Goal: Task Accomplishment & Management: Complete application form

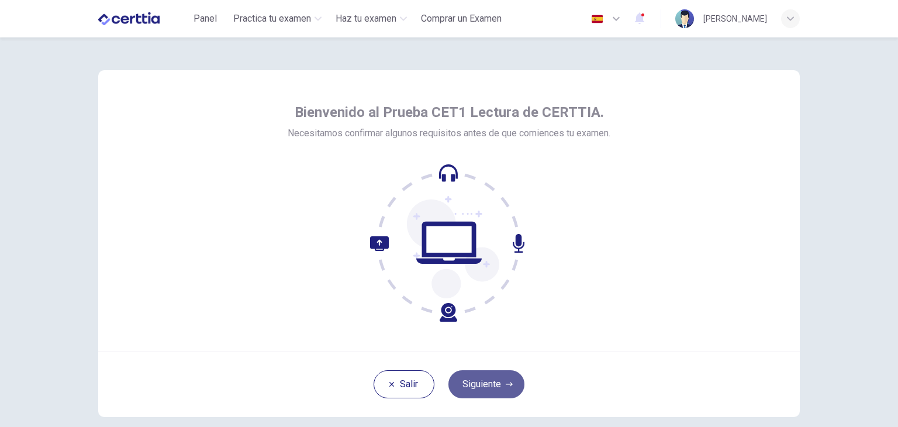
click at [487, 384] on button "Siguiente" at bounding box center [487, 384] width 76 height 28
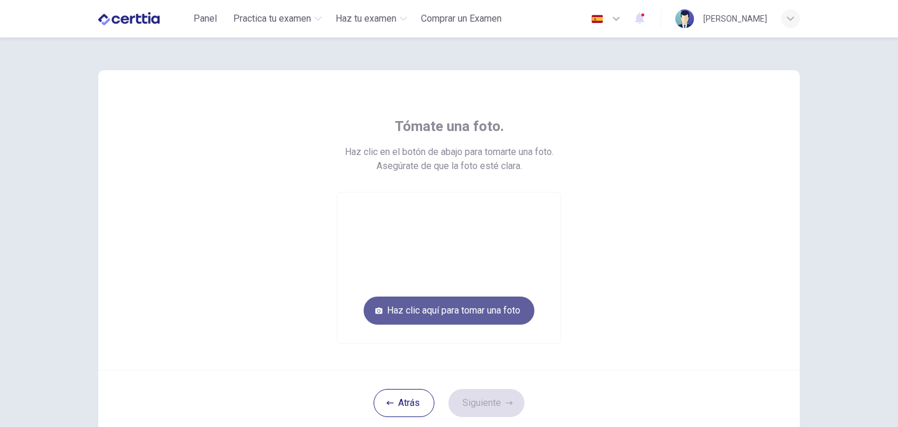
click at [416, 309] on button "Haz clic aquí para tomar una foto" at bounding box center [449, 311] width 171 height 28
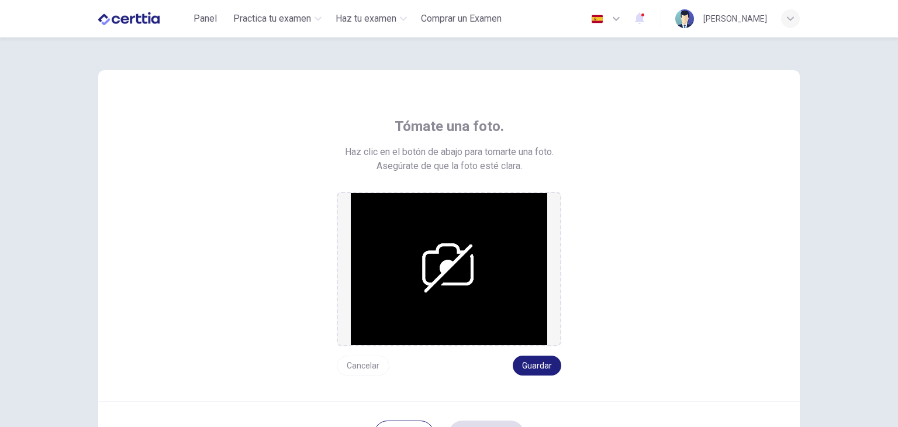
click at [478, 295] on img at bounding box center [449, 269] width 197 height 152
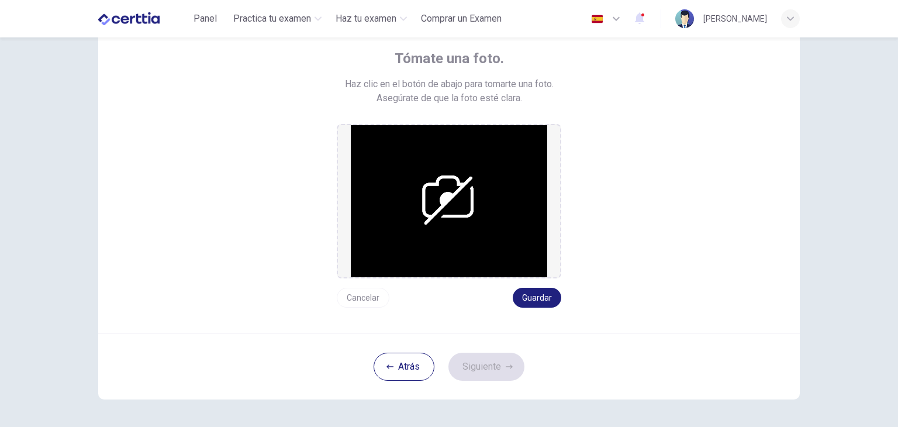
scroll to position [69, 0]
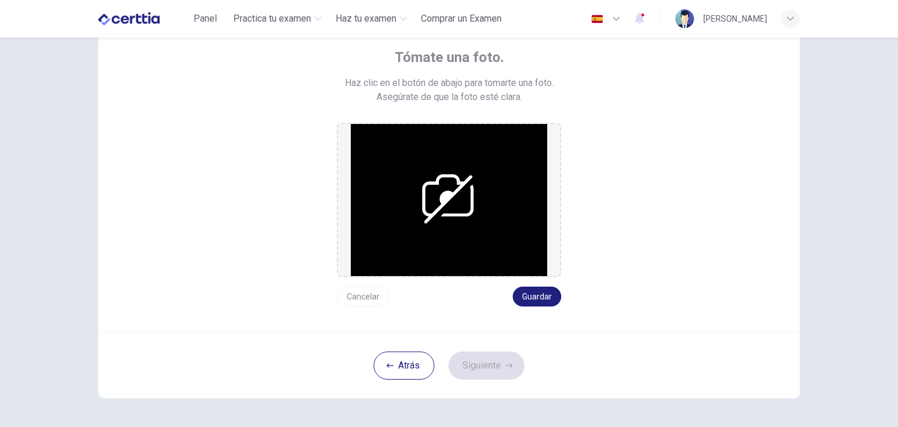
click at [475, 198] on img at bounding box center [449, 200] width 197 height 152
click at [379, 125] on img at bounding box center [449, 200] width 197 height 152
click at [463, 167] on img at bounding box center [449, 200] width 197 height 152
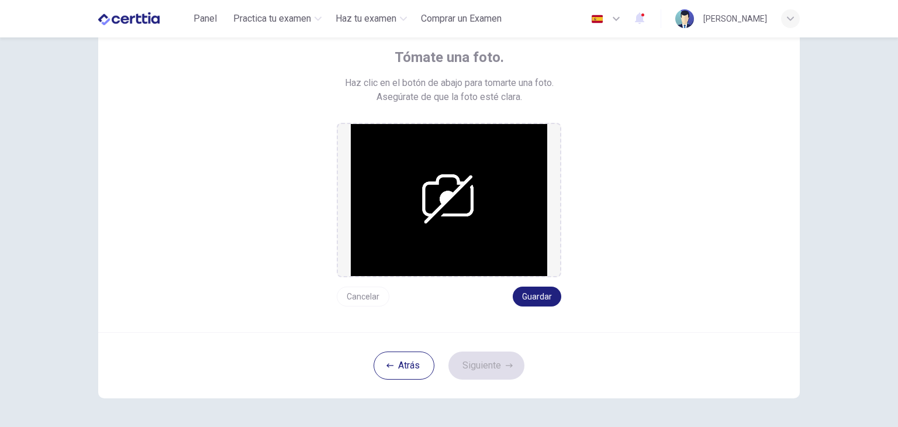
click at [466, 227] on img at bounding box center [449, 200] width 197 height 152
click at [462, 219] on img at bounding box center [449, 200] width 197 height 152
click at [454, 188] on img at bounding box center [449, 200] width 197 height 152
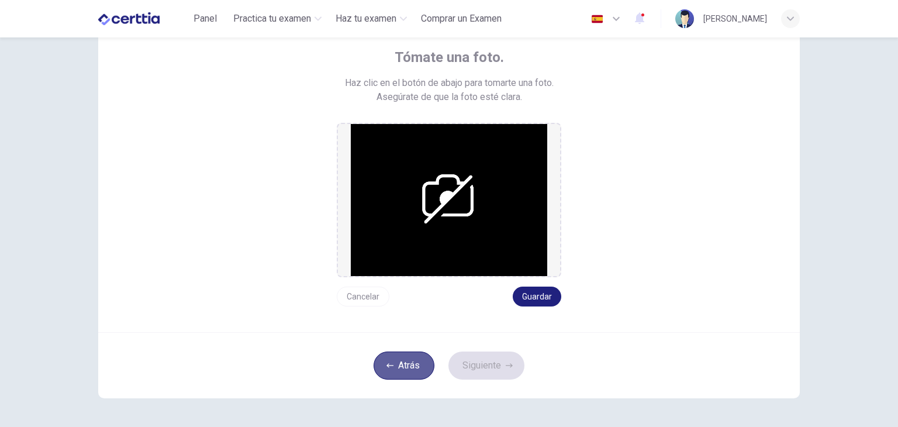
click at [377, 366] on button "Atrás" at bounding box center [404, 366] width 61 height 28
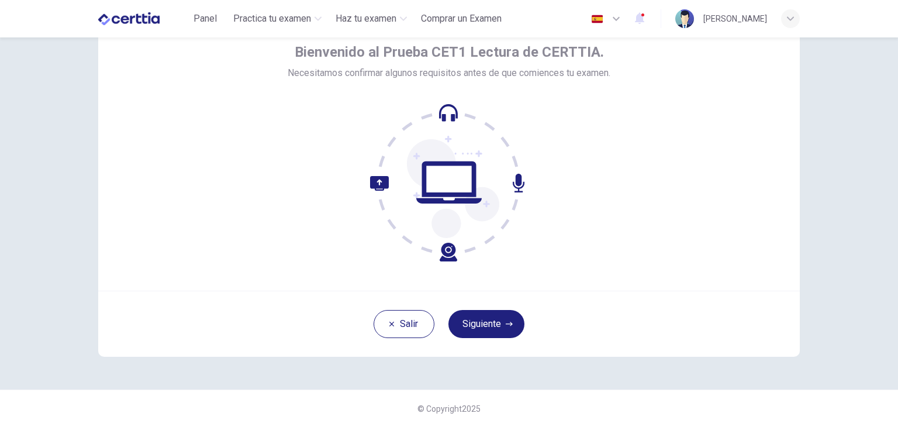
scroll to position [60, 0]
click at [457, 329] on button "Siguiente" at bounding box center [487, 324] width 76 height 28
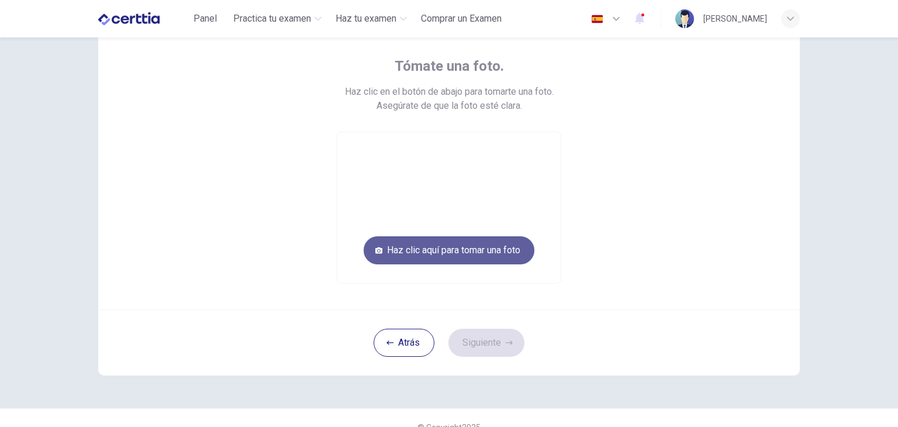
click at [446, 246] on button "Haz clic aquí para tomar una foto" at bounding box center [449, 250] width 171 height 28
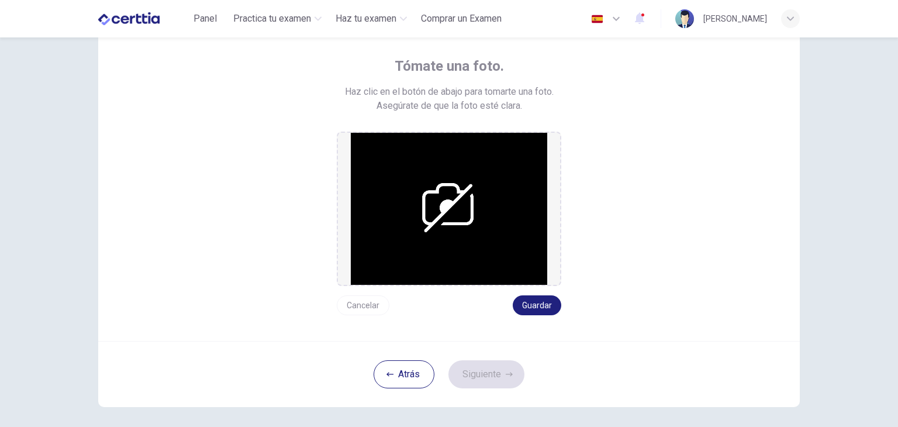
click at [319, 218] on div "Tómate una foto. Haz clic en el botón de abajo para tomarte una foto. Asegúrate…" at bounding box center [449, 186] width 529 height 259
click at [383, 361] on button "Atrás" at bounding box center [404, 374] width 61 height 28
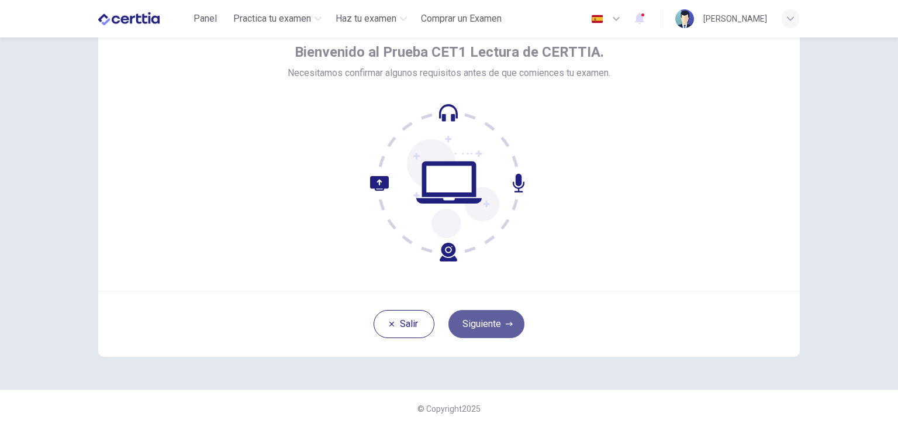
click at [501, 330] on button "Siguiente" at bounding box center [487, 324] width 76 height 28
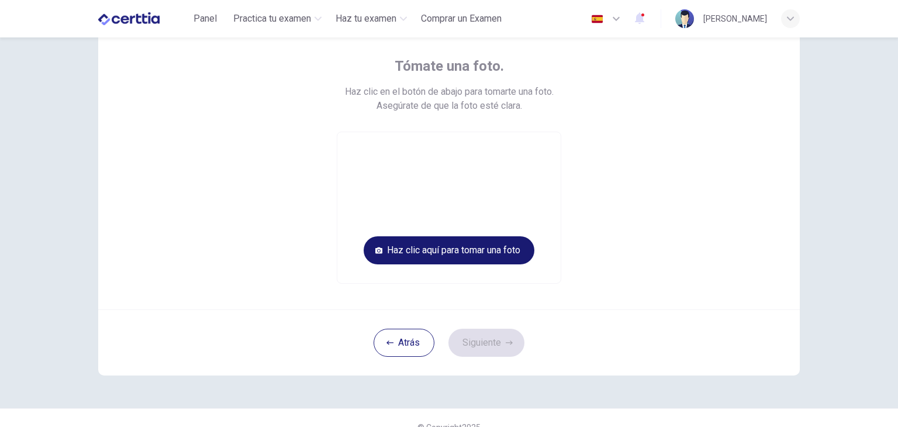
click at [453, 253] on button "Haz clic aquí para tomar una foto" at bounding box center [449, 250] width 171 height 28
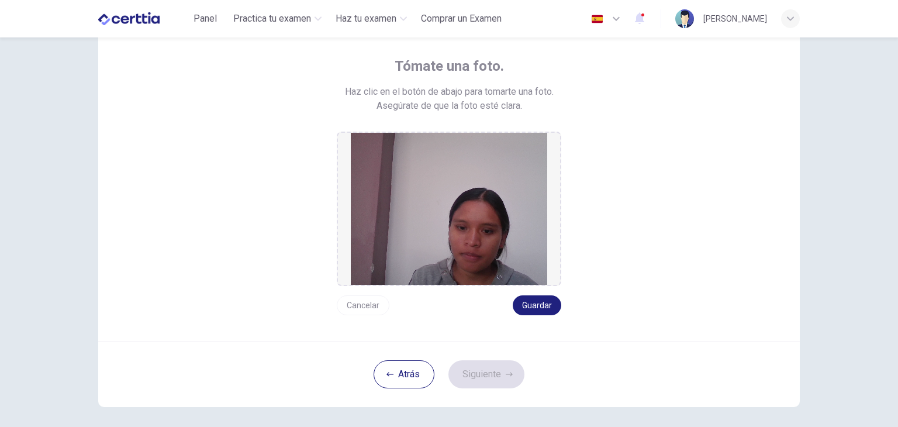
click at [369, 309] on button "Cancelar" at bounding box center [363, 305] width 53 height 20
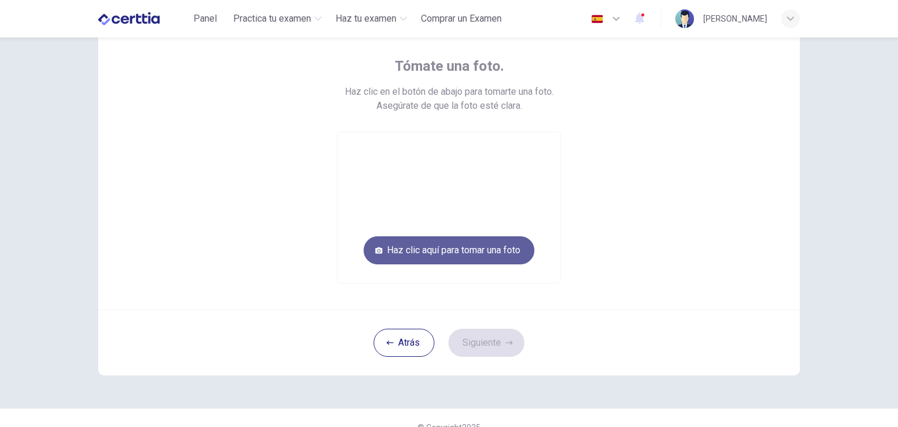
click at [437, 252] on button "Haz clic aquí para tomar una foto" at bounding box center [449, 250] width 171 height 28
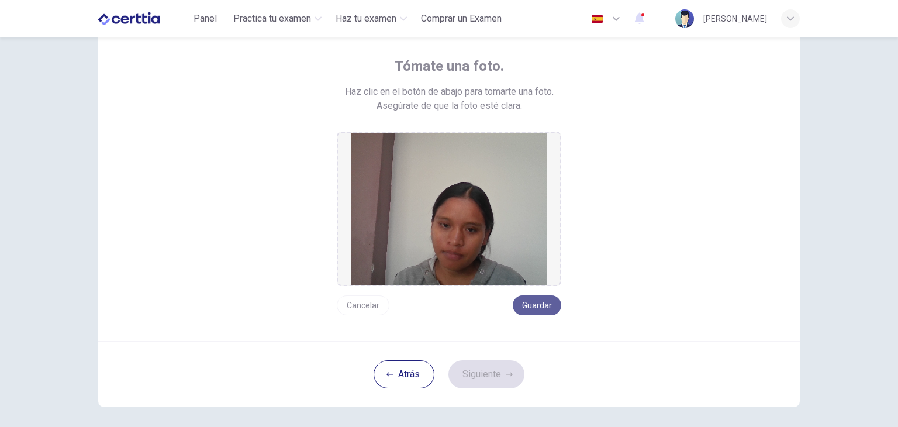
click at [520, 312] on button "Guardar" at bounding box center [537, 305] width 49 height 20
click at [516, 299] on button "Guardar" at bounding box center [537, 305] width 49 height 20
click at [496, 365] on button "Siguiente" at bounding box center [487, 374] width 76 height 28
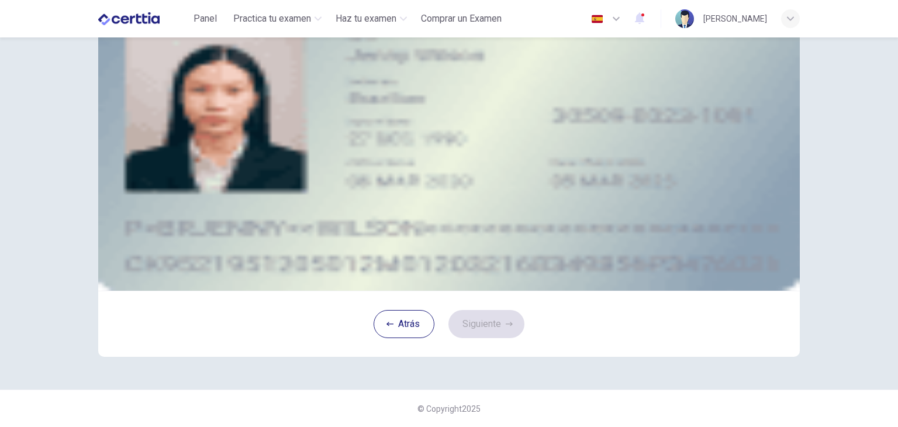
click at [369, 127] on div "Subir imagen" at bounding box center [449, 120] width 529 height 14
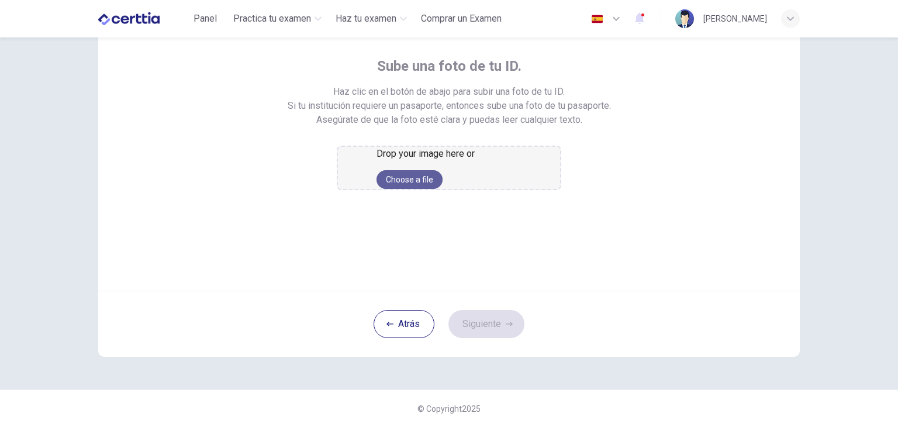
click at [443, 189] on button "Choose a file" at bounding box center [410, 179] width 66 height 19
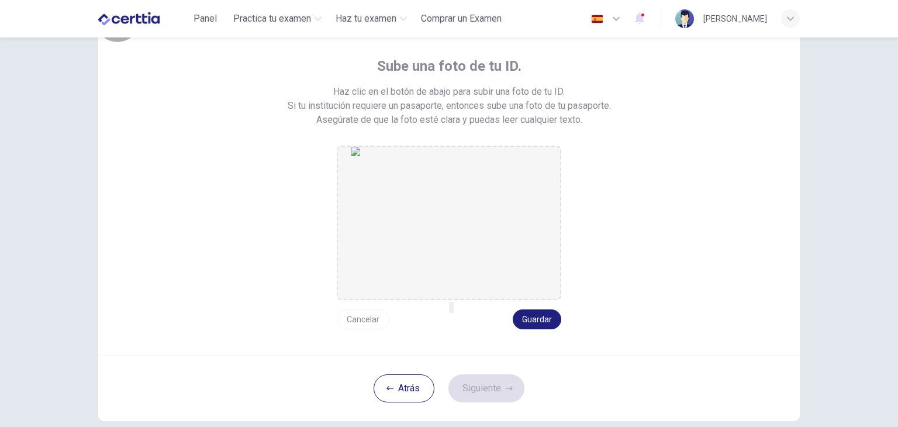
click at [449, 313] on button "button" at bounding box center [450, 307] width 2 height 11
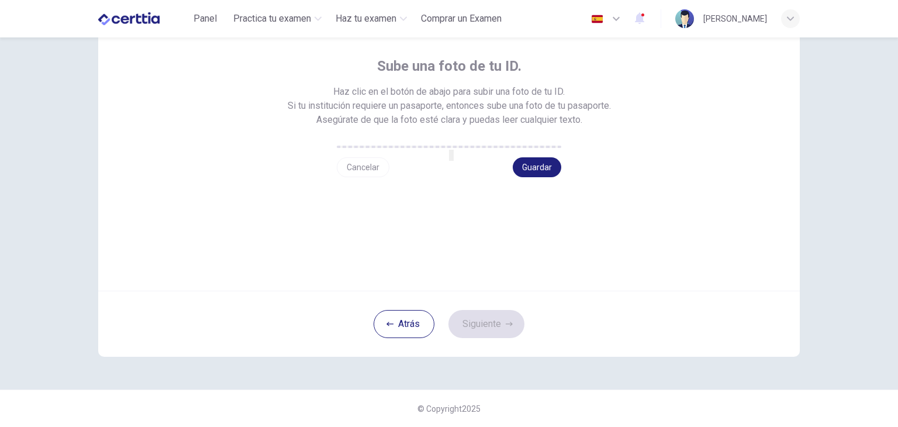
click at [356, 175] on img "drag and drop area" at bounding box center [449, 150] width 702 height 281
click at [502, 229] on img "drag and drop area" at bounding box center [449, 150] width 702 height 281
click at [534, 177] on button "Guardar" at bounding box center [537, 167] width 49 height 20
click at [489, 338] on button "Siguiente" at bounding box center [487, 324] width 76 height 28
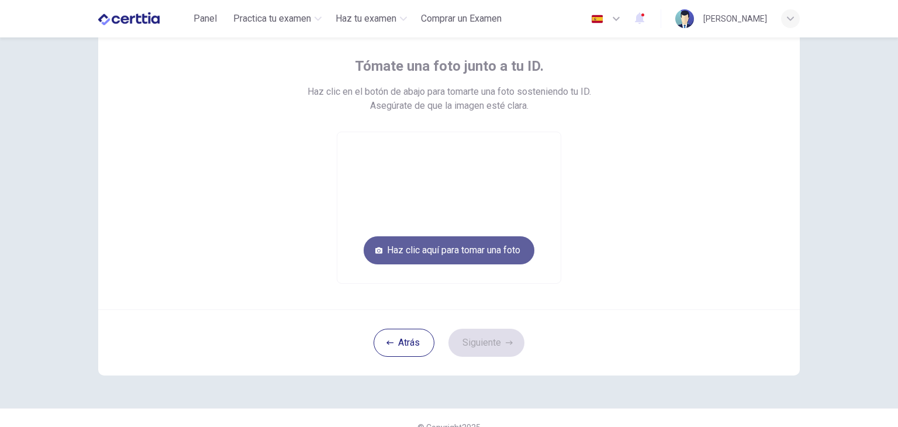
click at [433, 247] on button "Haz clic aquí para tomar una foto" at bounding box center [449, 250] width 171 height 28
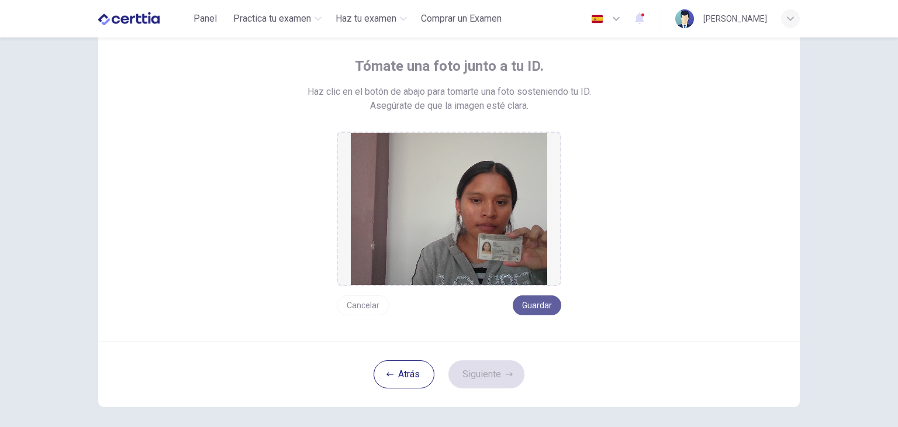
click at [533, 302] on button "Guardar" at bounding box center [537, 305] width 49 height 20
click at [508, 367] on button "Siguiente" at bounding box center [487, 374] width 76 height 28
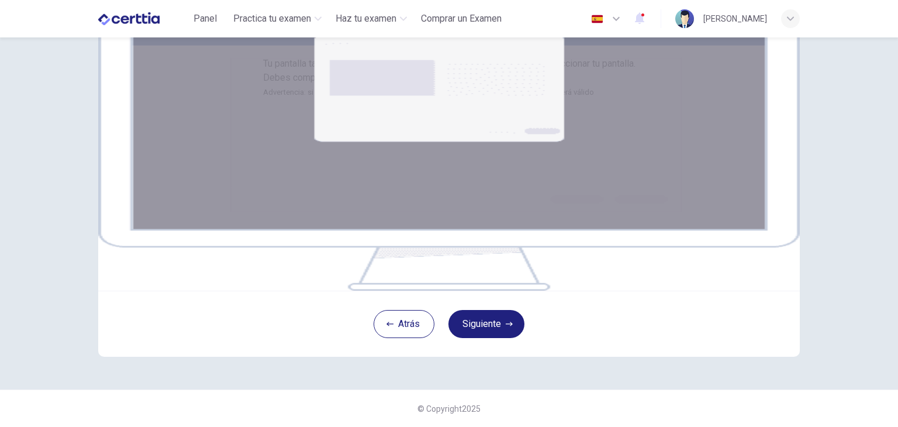
scroll to position [132, 0]
click at [487, 338] on button "Siguiente" at bounding box center [487, 324] width 76 height 28
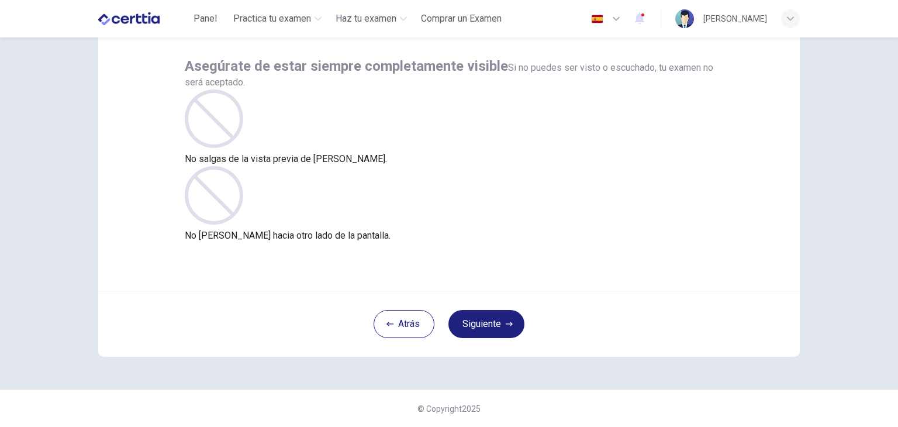
scroll to position [60, 0]
click at [487, 329] on button "Siguiente" at bounding box center [487, 324] width 76 height 28
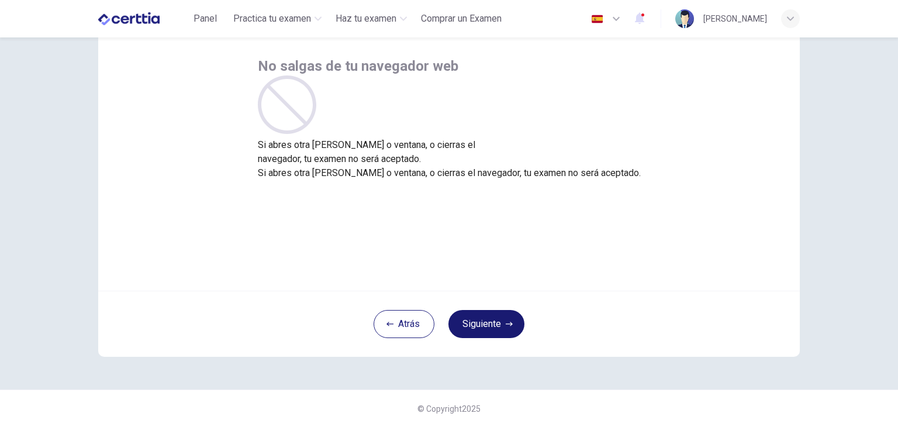
click at [483, 322] on button "Siguiente" at bounding box center [487, 324] width 76 height 28
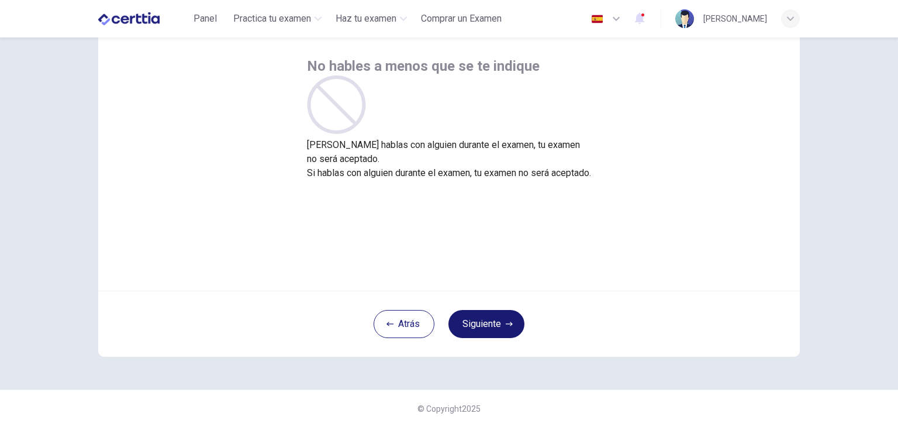
click at [498, 312] on button "Siguiente" at bounding box center [487, 324] width 76 height 28
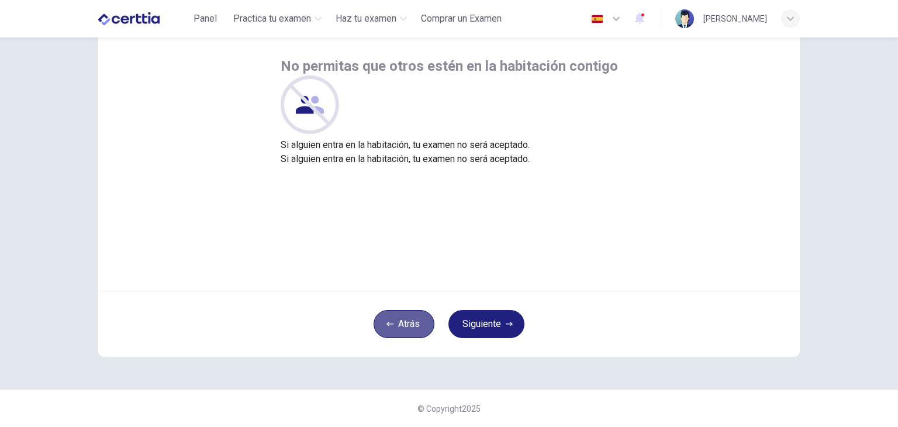
click at [396, 313] on button "Atrás" at bounding box center [404, 324] width 61 height 28
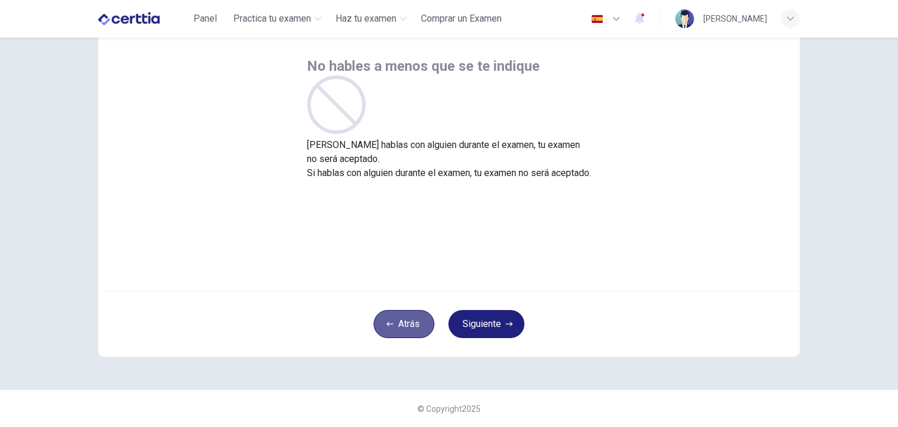
click at [407, 332] on button "Atrás" at bounding box center [404, 324] width 61 height 28
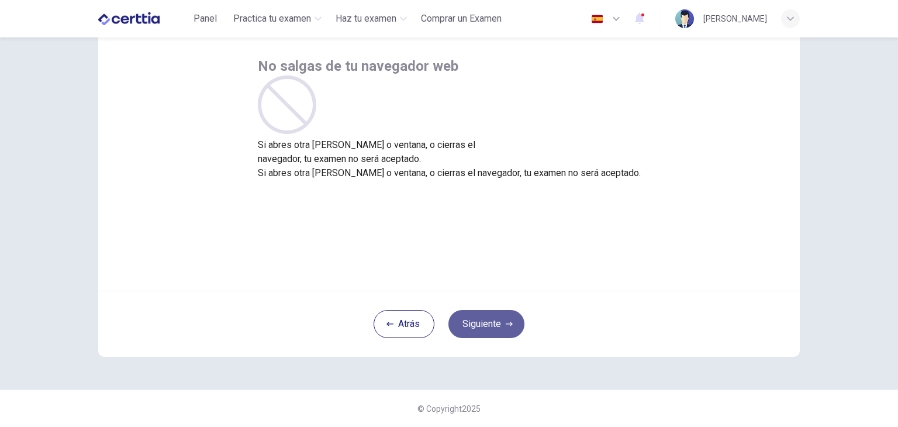
click at [490, 333] on button "Siguiente" at bounding box center [487, 324] width 76 height 28
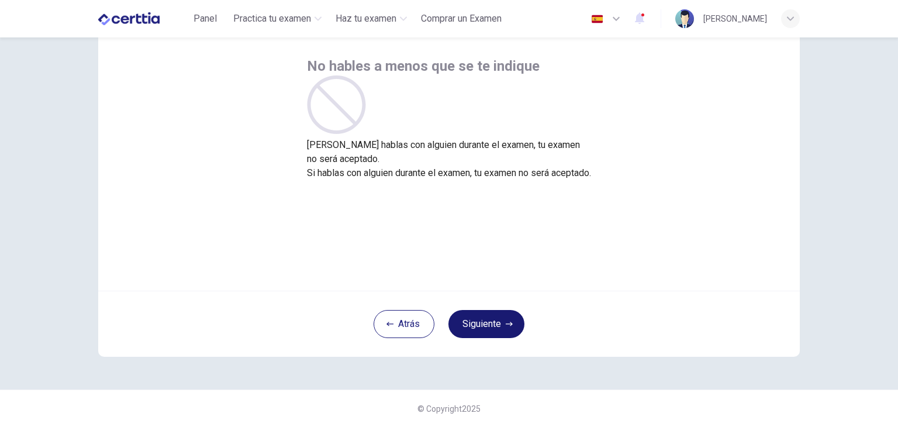
click at [488, 322] on button "Siguiente" at bounding box center [487, 324] width 76 height 28
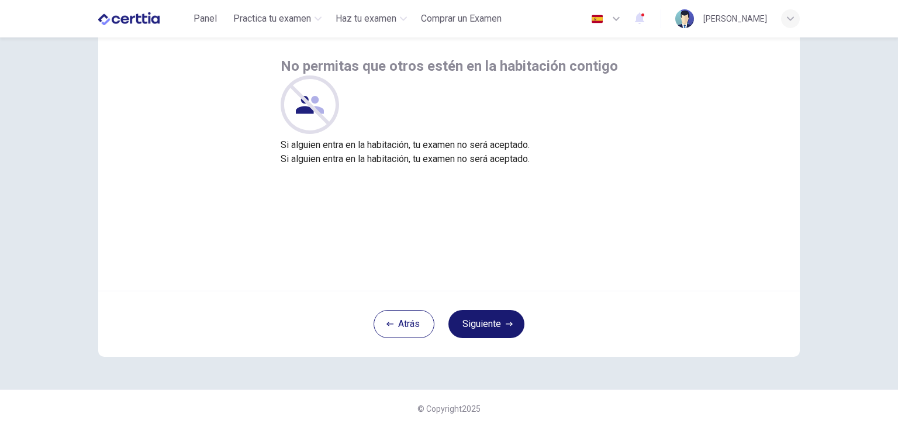
click at [506, 326] on icon "button" at bounding box center [509, 324] width 7 height 7
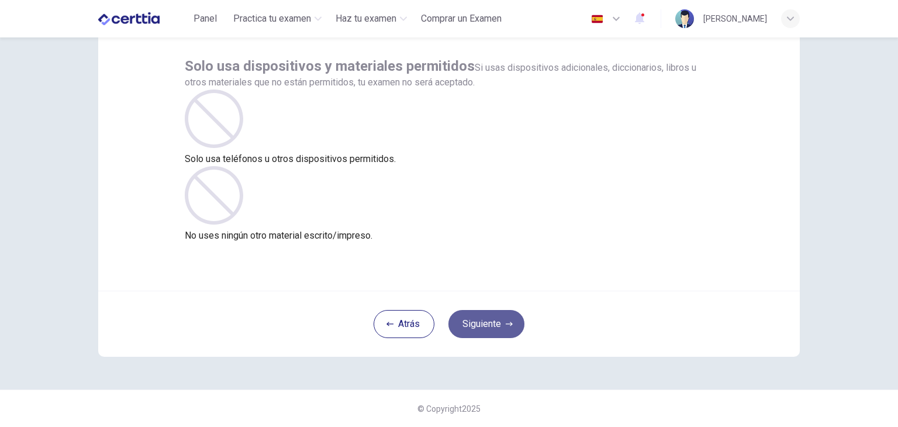
click at [495, 321] on button "Siguiente" at bounding box center [487, 324] width 76 height 28
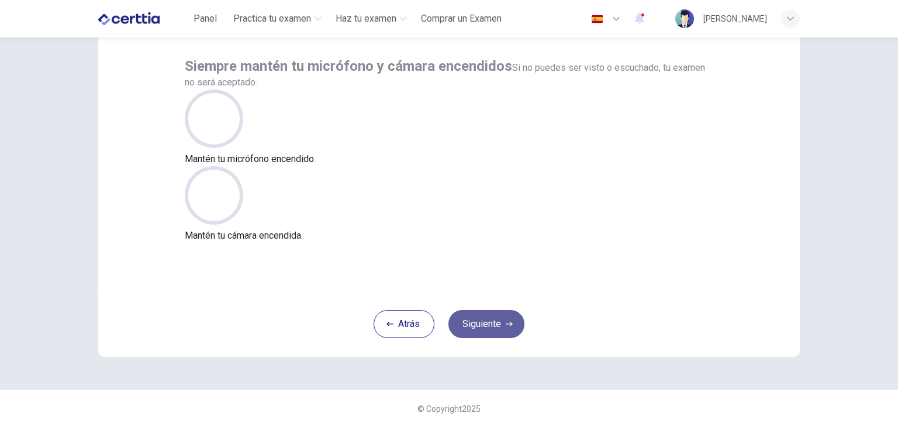
click at [495, 322] on button "Siguiente" at bounding box center [487, 324] width 76 height 28
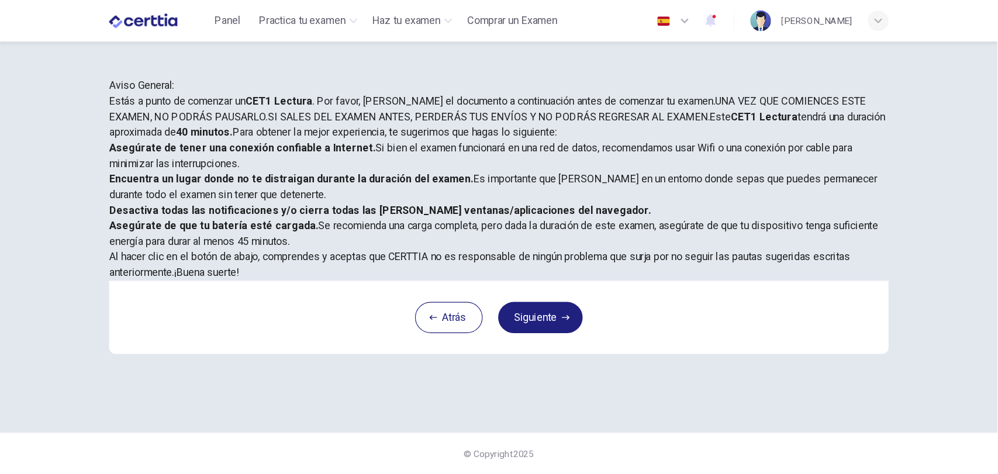
scroll to position [176, 0]
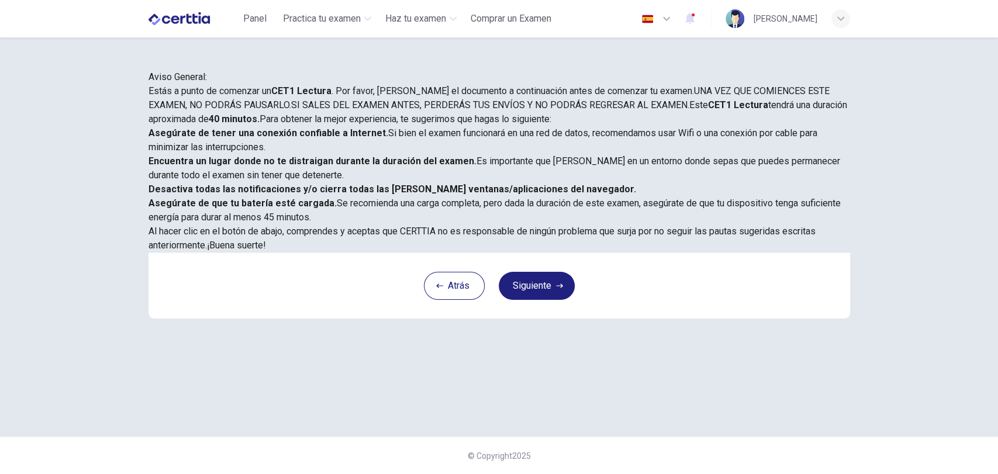
drag, startPoint x: 898, startPoint y: 1, endPoint x: 597, endPoint y: 308, distance: 430.6
click at [597, 253] on div "Estás a punto de comenzar un CET1 Lectura . Por favor, [PERSON_NAME] el documen…" at bounding box center [500, 168] width 702 height 168
click at [546, 300] on button "Siguiente" at bounding box center [537, 286] width 76 height 28
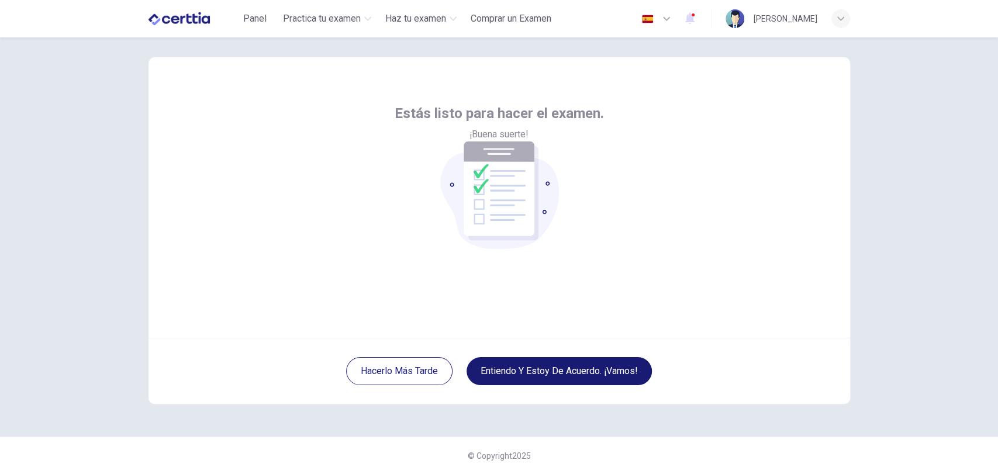
scroll to position [13, 0]
click at [593, 361] on button "Entiendo y estoy de acuerdo. ¡Vamos!" at bounding box center [559, 371] width 185 height 28
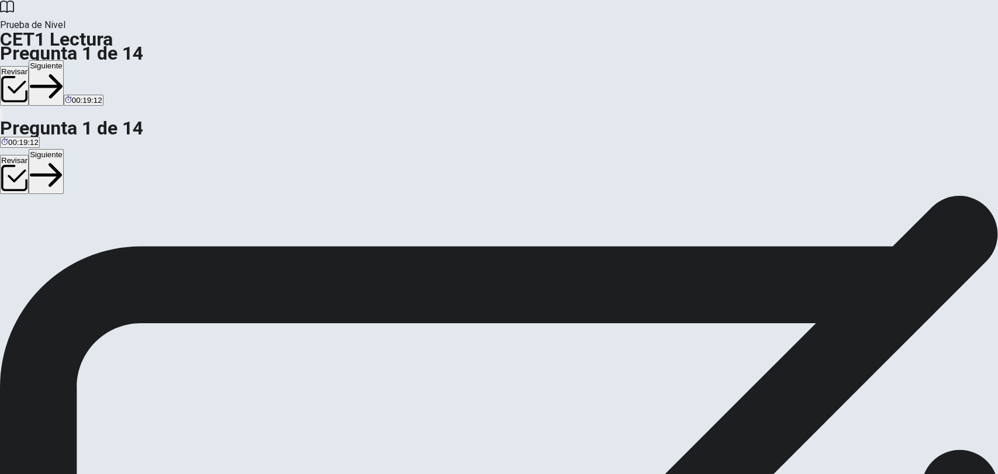
scroll to position [182, 0]
click at [29, 66] on button "Revisar" at bounding box center [14, 85] width 29 height 39
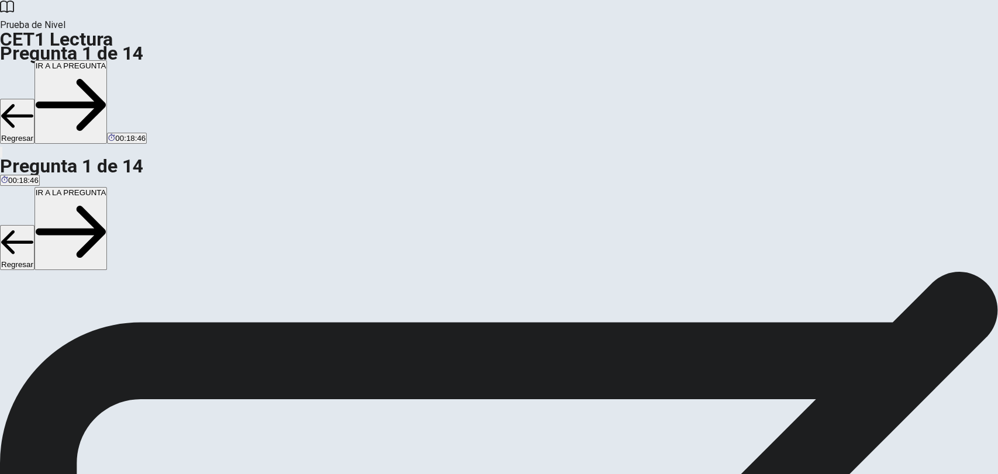
scroll to position [116, 0]
click at [35, 99] on button "Regresar" at bounding box center [17, 121] width 35 height 45
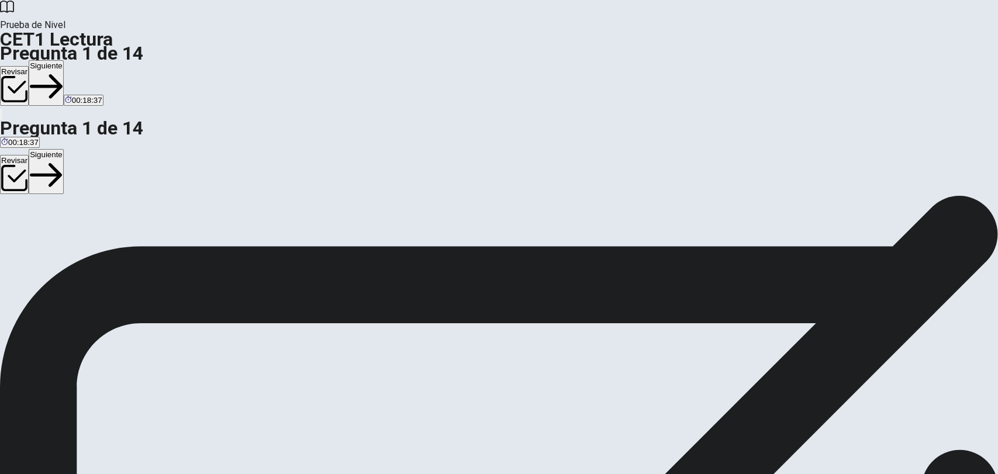
scroll to position [54, 0]
click at [64, 60] on button "Siguiente" at bounding box center [46, 83] width 35 height 46
click at [84, 60] on button "Siguiente" at bounding box center [66, 83] width 35 height 46
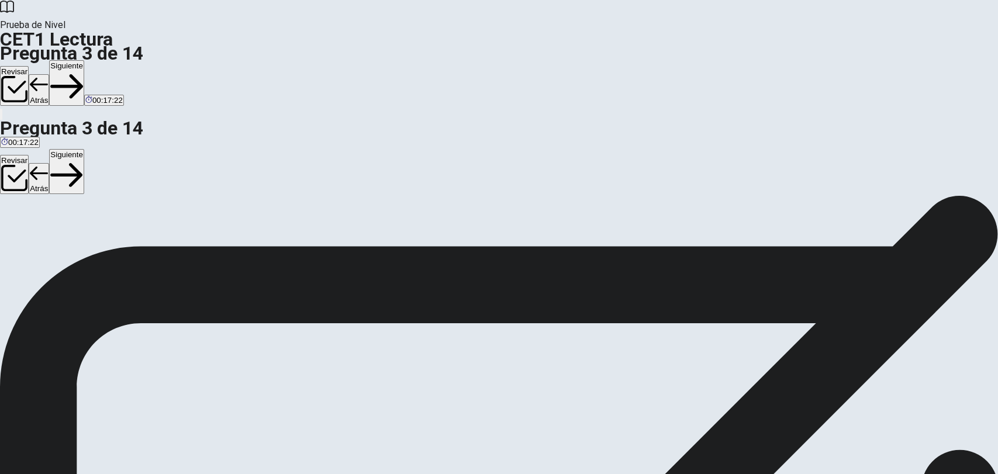
click at [84, 60] on button "Siguiente" at bounding box center [66, 83] width 35 height 46
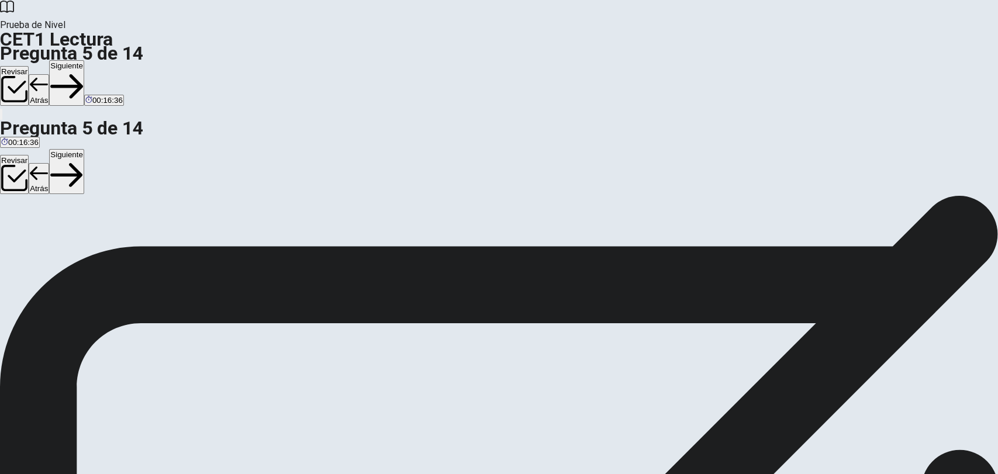
click at [84, 60] on button "Siguiente" at bounding box center [66, 83] width 35 height 46
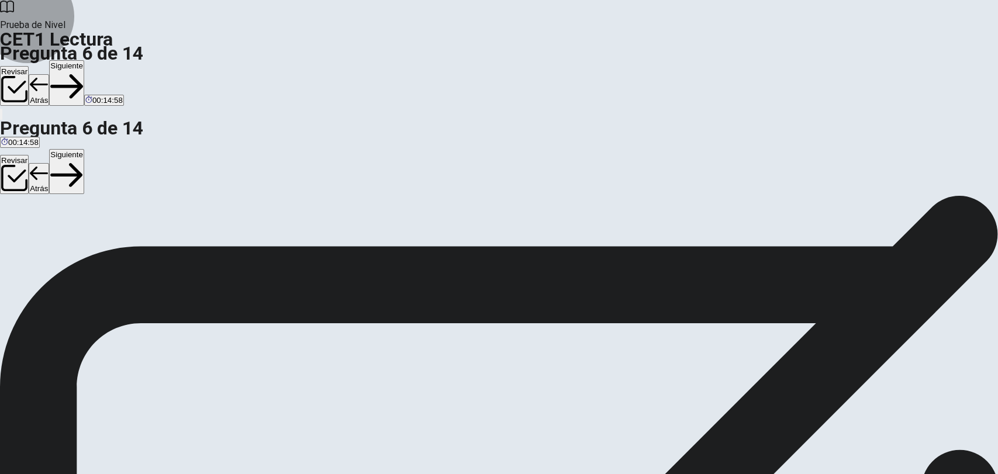
click at [84, 60] on button "Siguiente" at bounding box center [66, 83] width 35 height 46
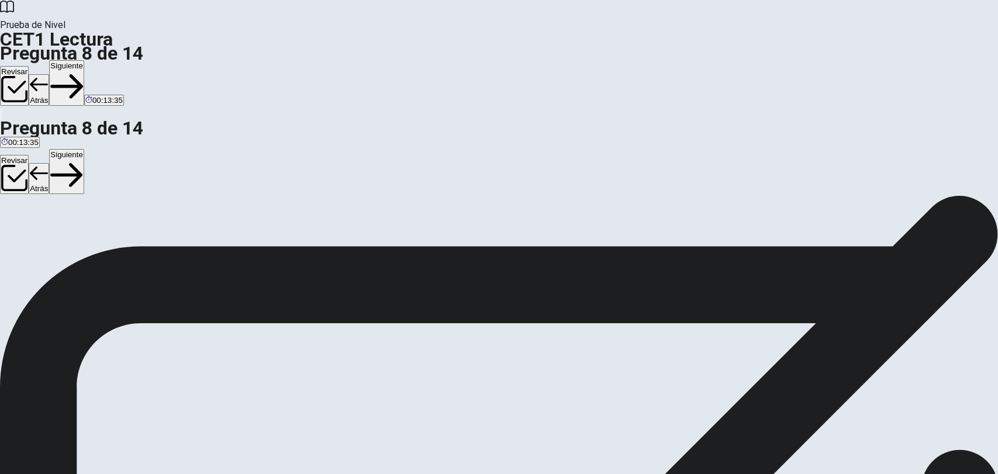
scroll to position [54, 0]
click at [84, 60] on button "Siguiente" at bounding box center [66, 83] width 35 height 46
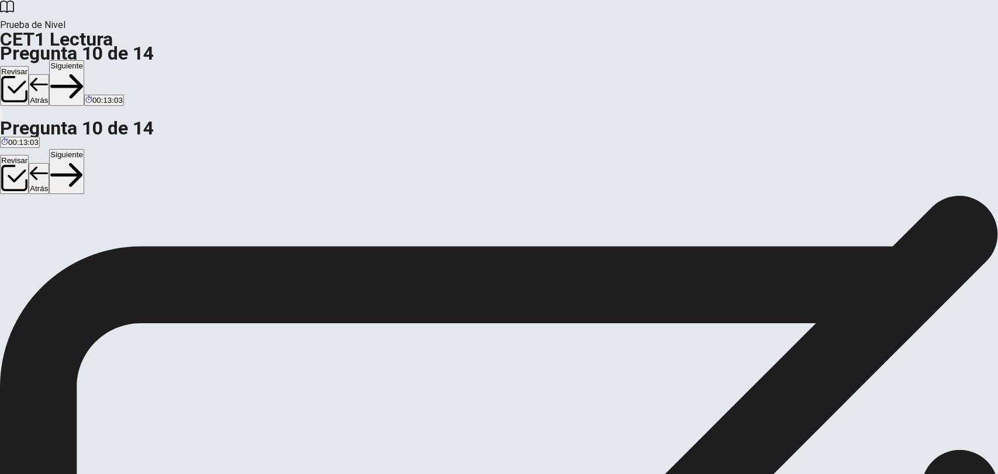
click at [84, 60] on button "Siguiente" at bounding box center [66, 83] width 35 height 46
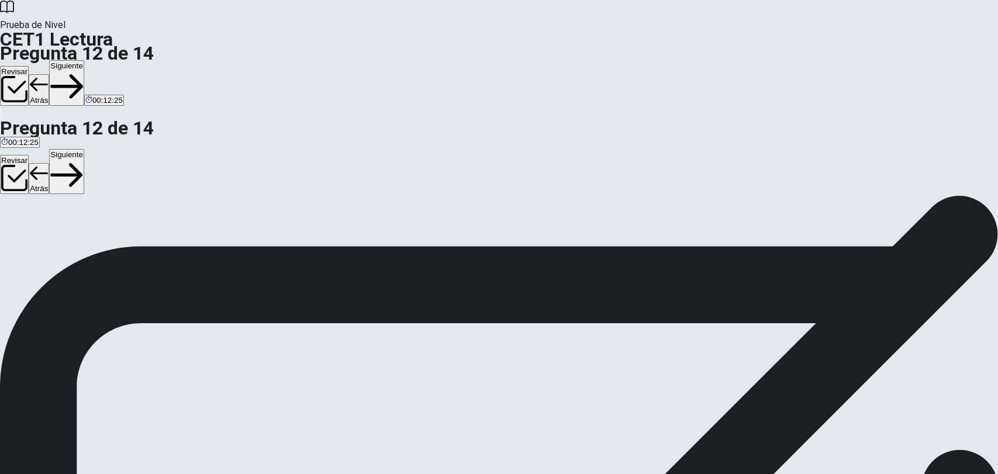
scroll to position [118, 0]
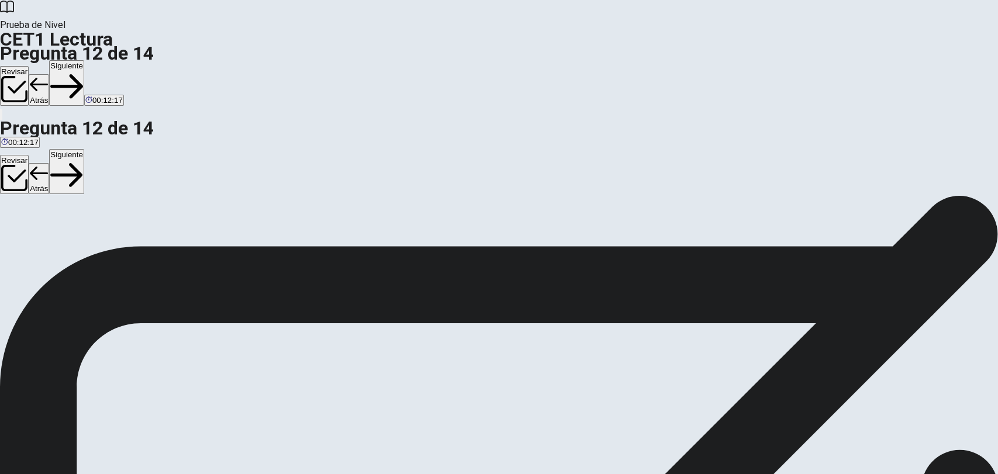
click at [84, 60] on button "Siguiente" at bounding box center [66, 83] width 35 height 46
drag, startPoint x: 270, startPoint y: 327, endPoint x: 476, endPoint y: 285, distance: 209.6
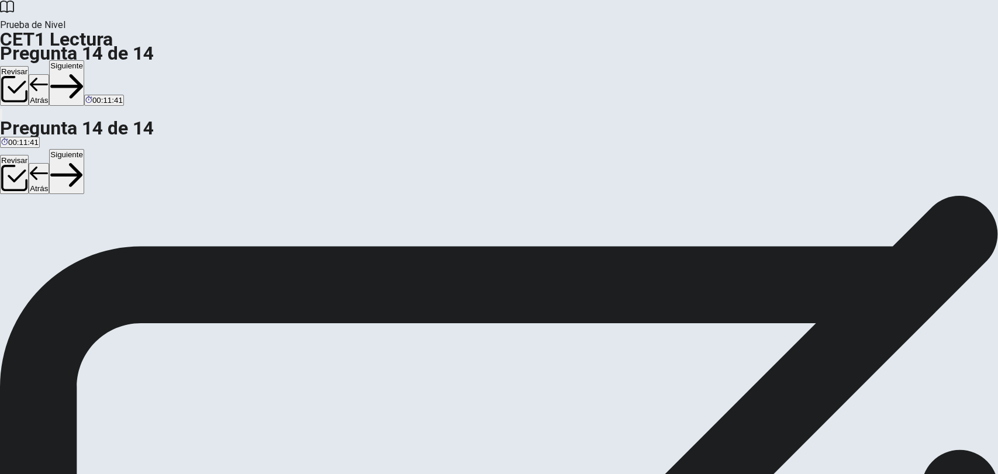
scroll to position [0, 0]
drag, startPoint x: 230, startPoint y: 259, endPoint x: 460, endPoint y: 322, distance: 238.2
drag, startPoint x: 260, startPoint y: 321, endPoint x: 739, endPoint y: 282, distance: 481.2
drag, startPoint x: 224, startPoint y: 363, endPoint x: 732, endPoint y: 327, distance: 509.0
drag, startPoint x: 277, startPoint y: 361, endPoint x: 751, endPoint y: 365, distance: 474.4
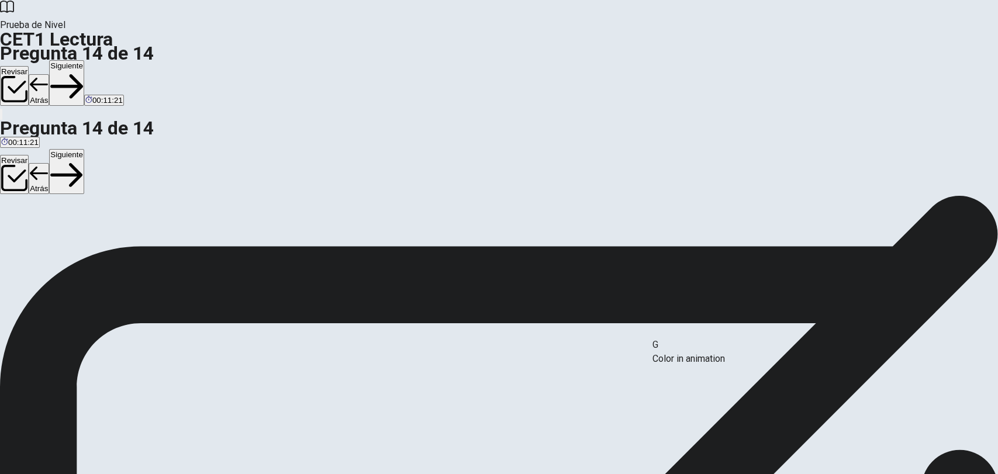
drag, startPoint x: 257, startPoint y: 364, endPoint x: 748, endPoint y: 365, distance: 490.2
drag, startPoint x: 266, startPoint y: 355, endPoint x: 266, endPoint y: 362, distance: 7.0
drag, startPoint x: 253, startPoint y: 268, endPoint x: 267, endPoint y: 287, distance: 23.4
drag, startPoint x: 255, startPoint y: 359, endPoint x: 536, endPoint y: 354, distance: 281.4
click at [84, 60] on button "Siguiente" at bounding box center [66, 83] width 35 height 46
